Goal: Information Seeking & Learning: Learn about a topic

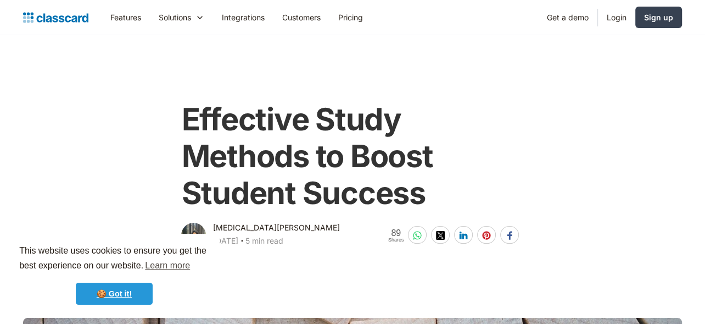
click at [136, 297] on link "🍪 Got it!" at bounding box center [114, 293] width 77 height 22
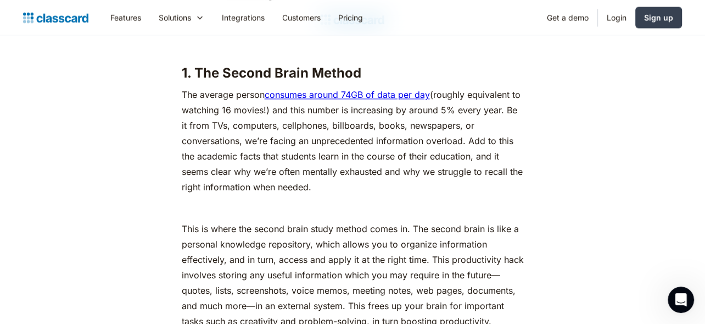
scroll to position [1465, 0]
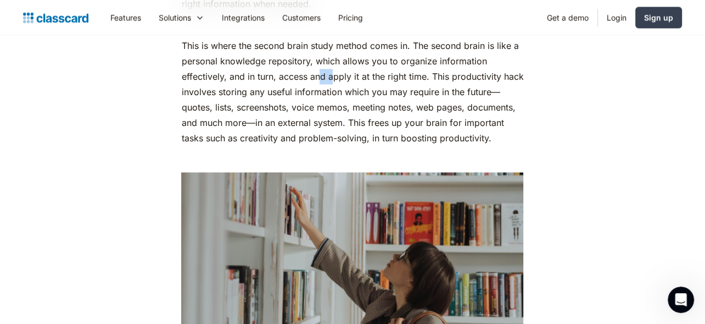
drag, startPoint x: 326, startPoint y: 88, endPoint x: 351, endPoint y: 90, distance: 25.3
click at [344, 89] on p "This is where the second brain study method comes in. The second brain is like …" at bounding box center [352, 92] width 342 height 108
click at [354, 105] on p "This is where the second brain study method comes in. The second brain is like …" at bounding box center [352, 92] width 342 height 108
drag, startPoint x: 318, startPoint y: 104, endPoint x: 362, endPoint y: 103, distance: 44.5
click at [361, 103] on p "This is where the second brain study method comes in. The second brain is like …" at bounding box center [352, 92] width 342 height 108
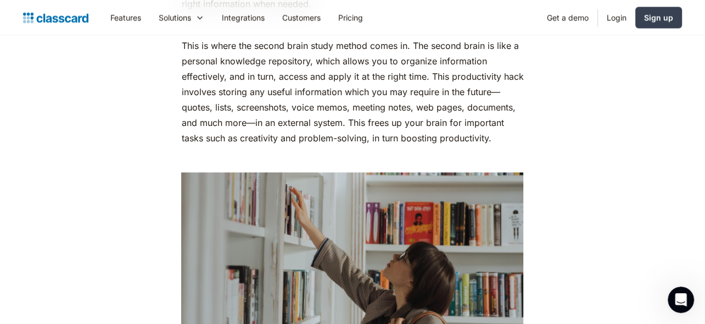
click at [368, 110] on p "This is where the second brain study method comes in. The second brain is like …" at bounding box center [352, 92] width 342 height 108
drag, startPoint x: 282, startPoint y: 127, endPoint x: 325, endPoint y: 127, distance: 42.3
click at [318, 127] on p "This is where the second brain study method comes in. The second brain is like …" at bounding box center [352, 92] width 342 height 108
click at [333, 131] on p "This is where the second brain study method comes in. The second brain is like …" at bounding box center [352, 92] width 342 height 108
drag, startPoint x: 227, startPoint y: 133, endPoint x: 259, endPoint y: 133, distance: 31.9
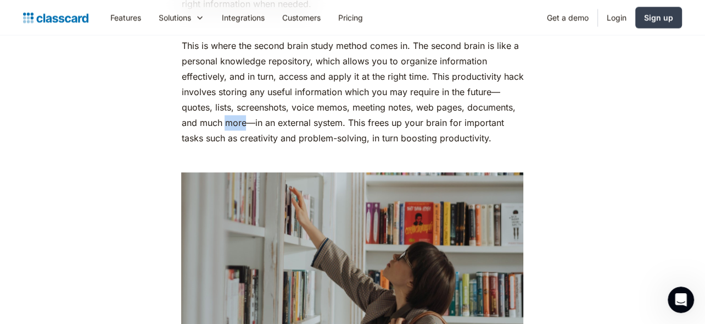
click at [259, 133] on p "This is where the second brain study method comes in. The second brain is like …" at bounding box center [352, 92] width 342 height 108
click at [285, 140] on p "This is where the second brain study method comes in. The second brain is like …" at bounding box center [352, 92] width 342 height 108
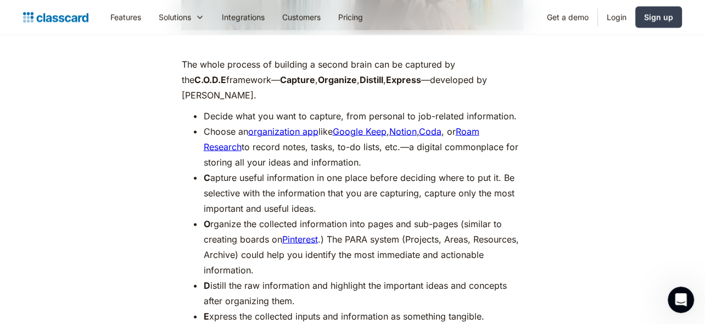
scroll to position [1831, 0]
